Goal: Navigation & Orientation: Find specific page/section

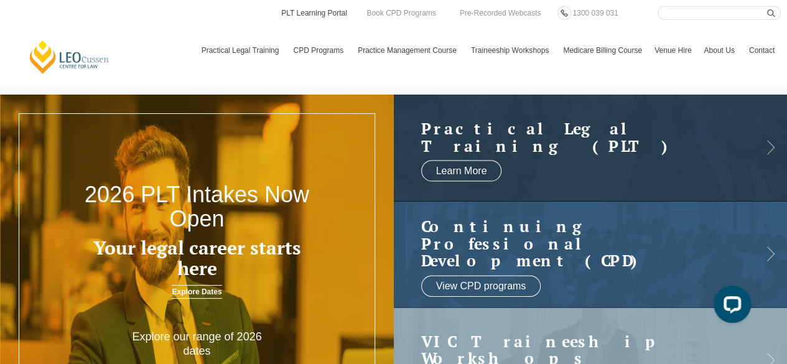
click at [324, 11] on link "PLT Learning Portal" at bounding box center [314, 13] width 68 height 14
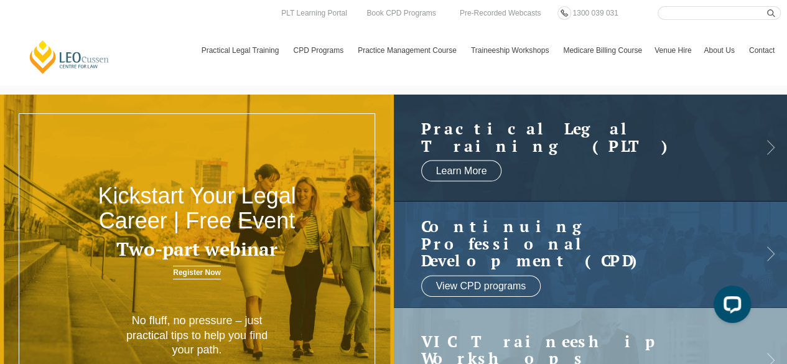
click at [330, 4] on header "[PERSON_NAME] Centre for Law Search here Practical Legal Training Our Practical…" at bounding box center [393, 42] width 787 height 85
